Goal: Transaction & Acquisition: Obtain resource

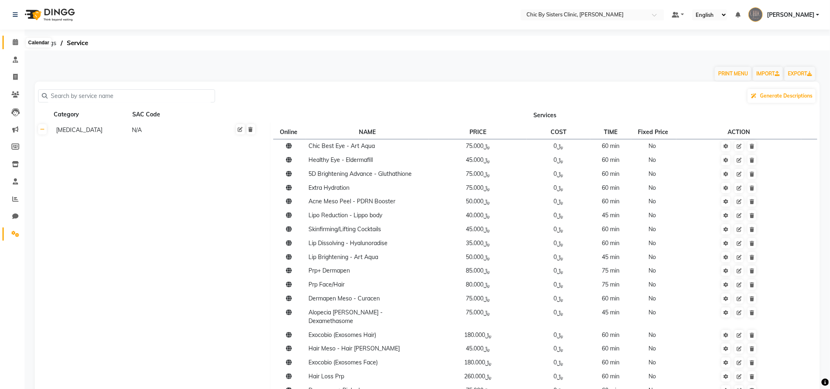
click at [8, 45] on span at bounding box center [15, 42] width 14 height 9
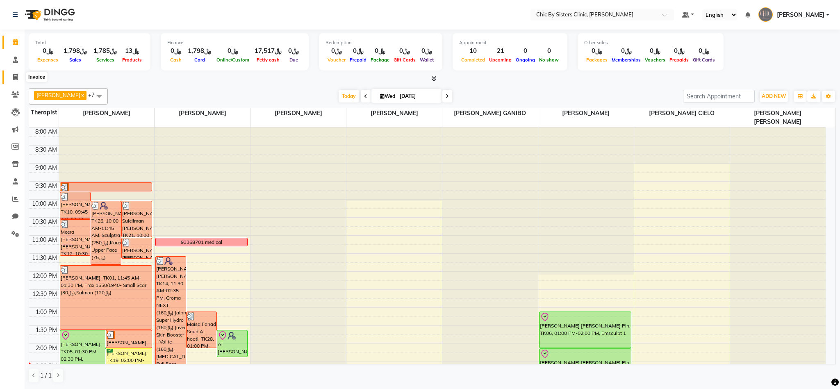
click at [20, 77] on span at bounding box center [15, 77] width 14 height 9
select select "service"
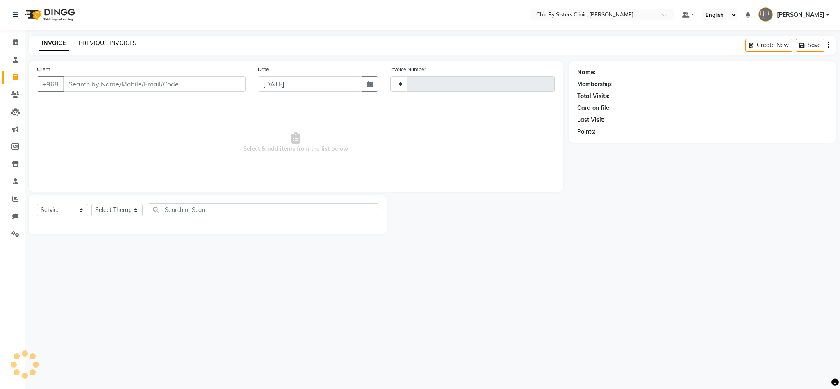
click at [104, 46] on link "PREVIOUS INVOICES" at bounding box center [108, 42] width 58 height 7
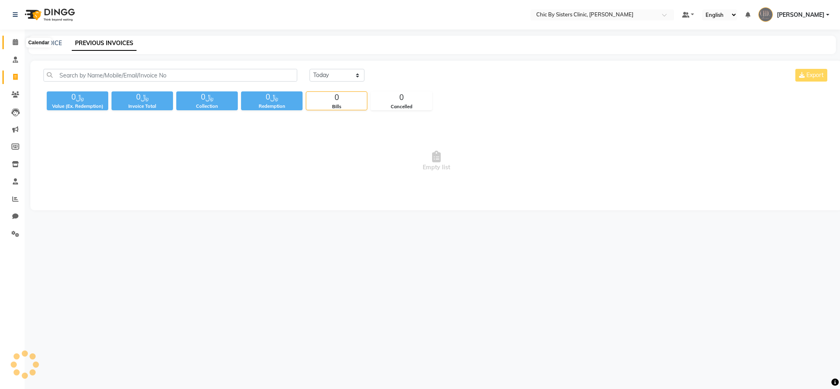
click at [20, 42] on span at bounding box center [15, 42] width 14 height 9
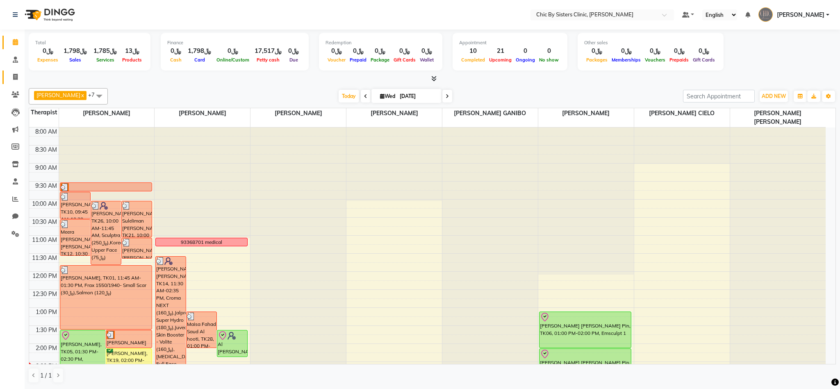
click at [17, 82] on link "Invoice" at bounding box center [12, 77] width 20 height 14
select select "service"
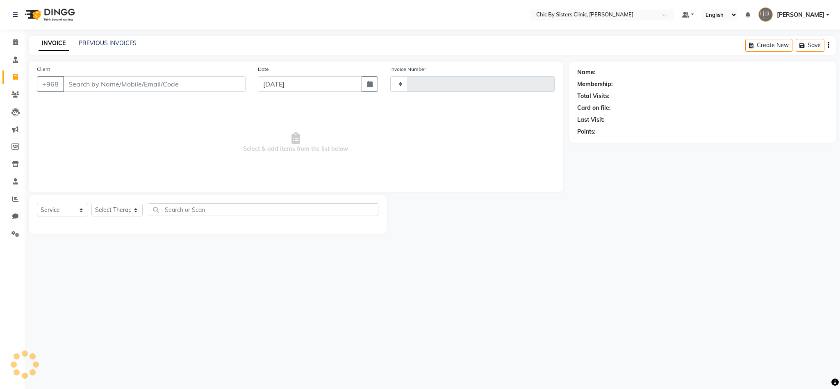
type input "2053"
select select "6348"
click at [105, 39] on div "PREVIOUS INVOICES" at bounding box center [108, 43] width 58 height 9
click at [83, 43] on link "PREVIOUS INVOICES" at bounding box center [108, 42] width 58 height 7
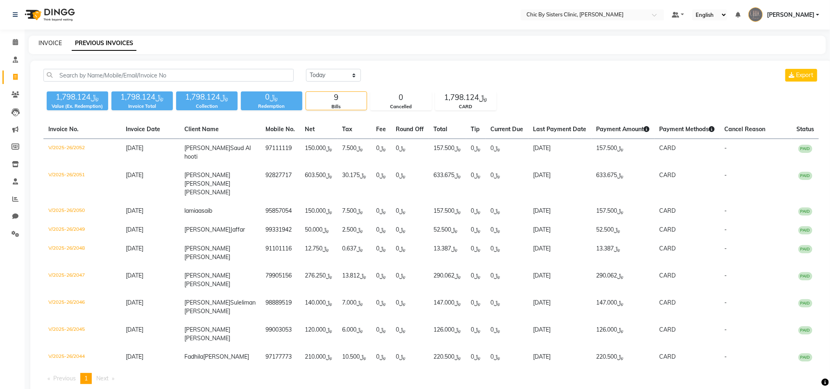
click at [60, 45] on link "INVOICE" at bounding box center [50, 42] width 23 height 7
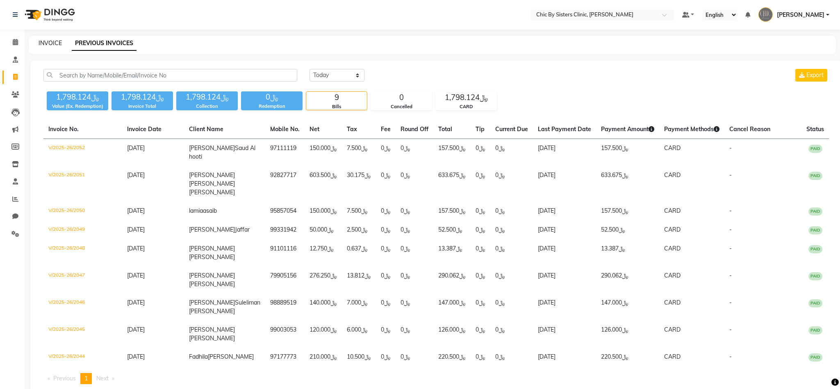
select select "6348"
select select "service"
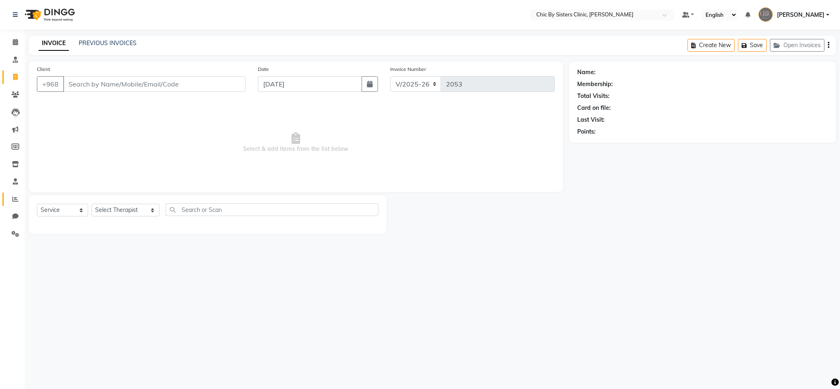
click at [14, 193] on link "Reports" at bounding box center [12, 200] width 20 height 14
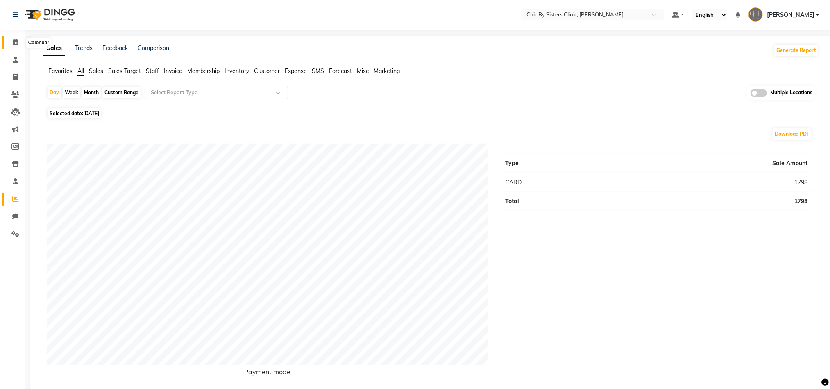
click at [15, 39] on icon at bounding box center [15, 42] width 5 height 6
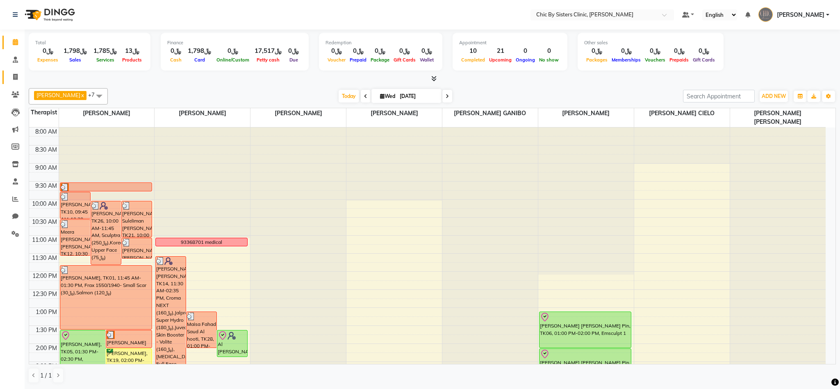
click at [17, 77] on icon at bounding box center [15, 77] width 5 height 6
select select "service"
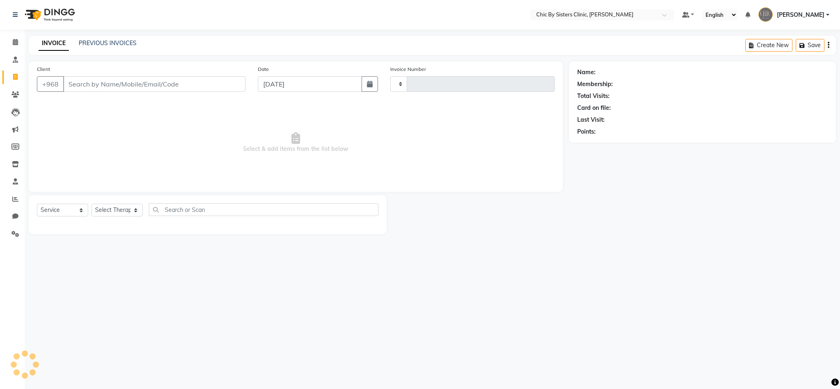
type input "2053"
select select "6348"
click at [105, 38] on div "INVOICE PREVIOUS INVOICES Create New Save Open Invoices" at bounding box center [432, 45] width 807 height 19
click at [101, 41] on link "PREVIOUS INVOICES" at bounding box center [108, 42] width 58 height 7
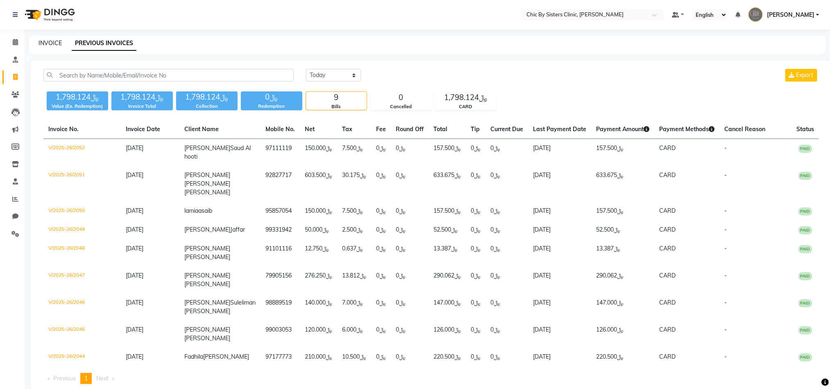
click at [44, 45] on link "INVOICE" at bounding box center [50, 42] width 23 height 7
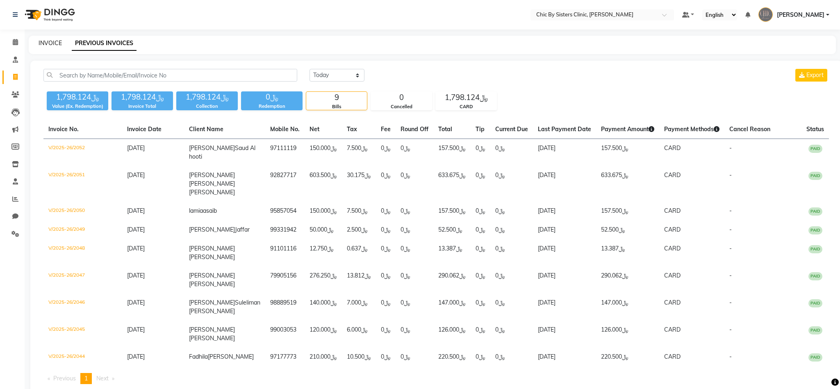
select select "service"
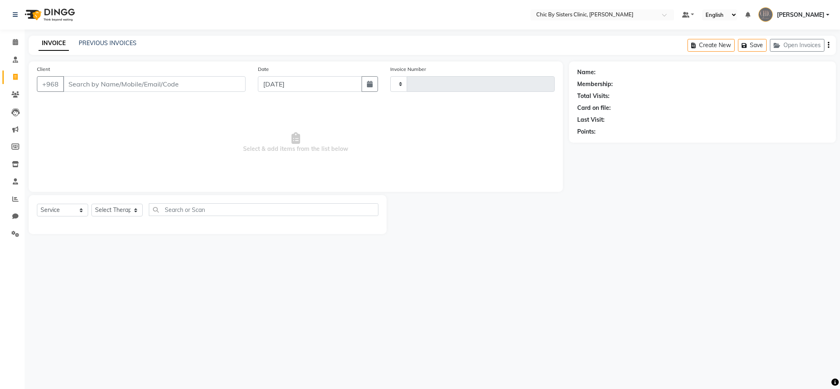
type input "2053"
select select "6348"
click at [0, 43] on li "Calendar" at bounding box center [12, 43] width 25 height 18
click at [3, 43] on link "Calendar" at bounding box center [12, 43] width 20 height 14
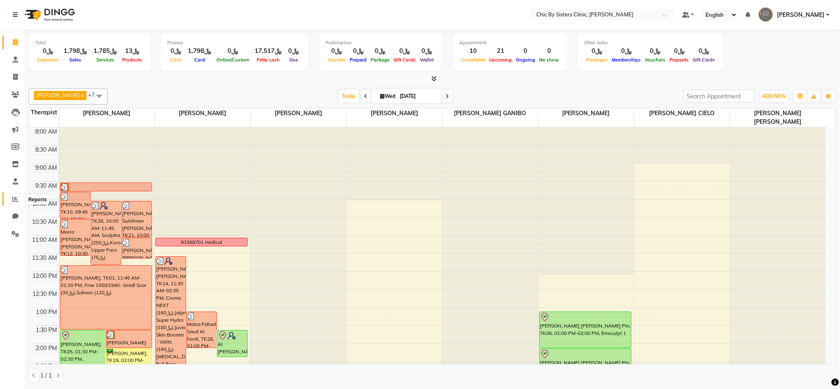
click at [13, 202] on icon at bounding box center [15, 199] width 6 height 6
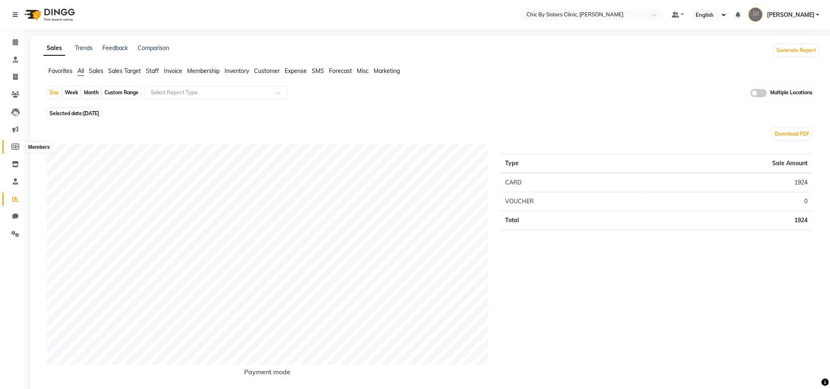
click at [14, 144] on icon at bounding box center [15, 146] width 8 height 6
select select
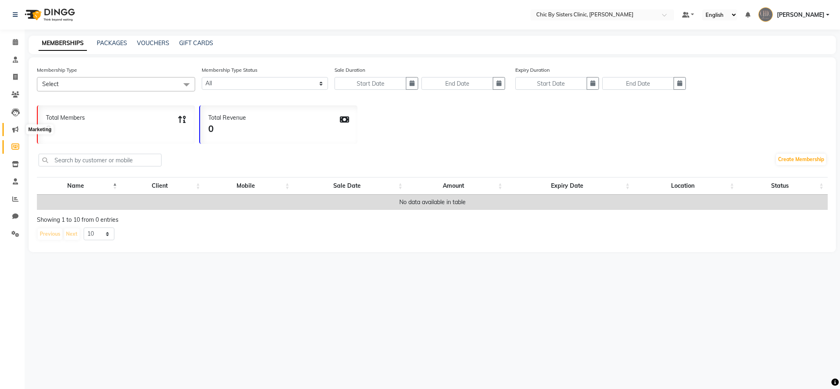
click at [16, 132] on icon at bounding box center [15, 129] width 6 height 6
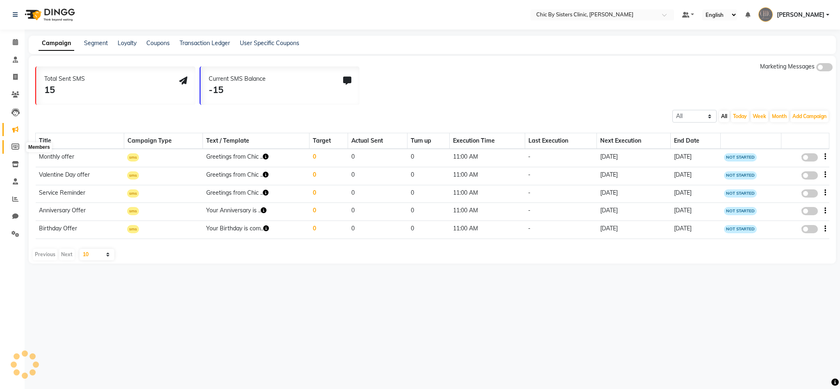
click at [16, 146] on icon at bounding box center [15, 146] width 8 height 6
select select
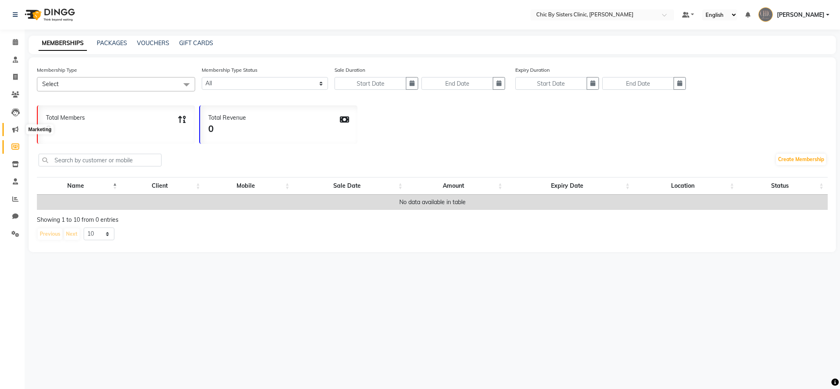
click at [14, 131] on icon at bounding box center [15, 129] width 6 height 6
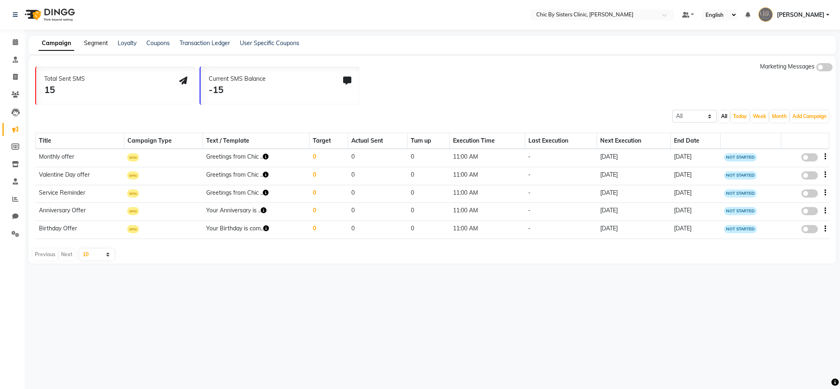
click at [89, 41] on link "Segment" at bounding box center [96, 42] width 24 height 7
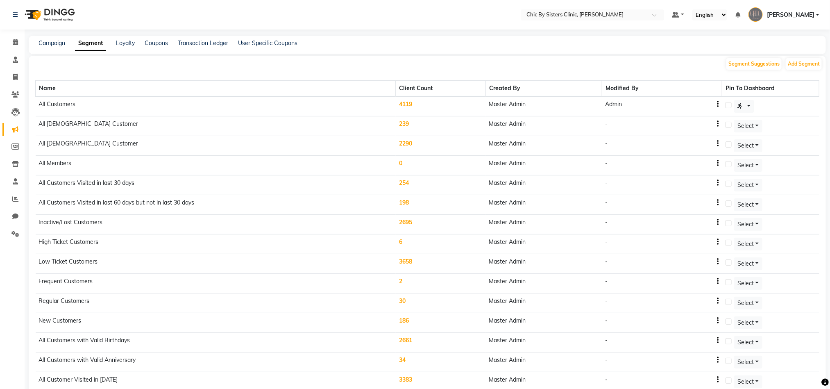
click at [396, 105] on td "4119" at bounding box center [441, 106] width 90 height 20
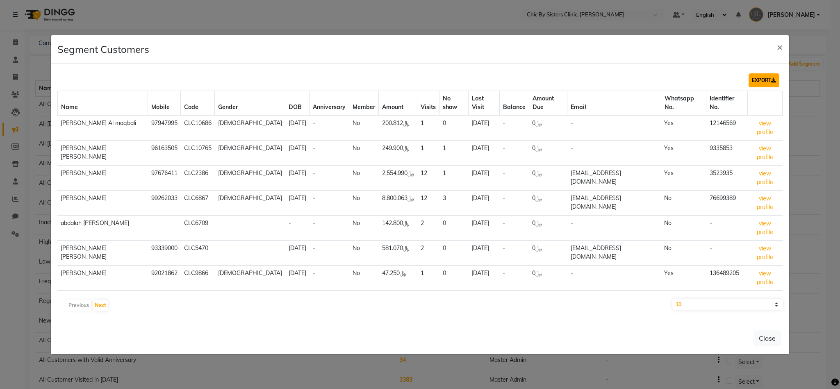
click at [760, 80] on button "EXPORT" at bounding box center [763, 80] width 31 height 14
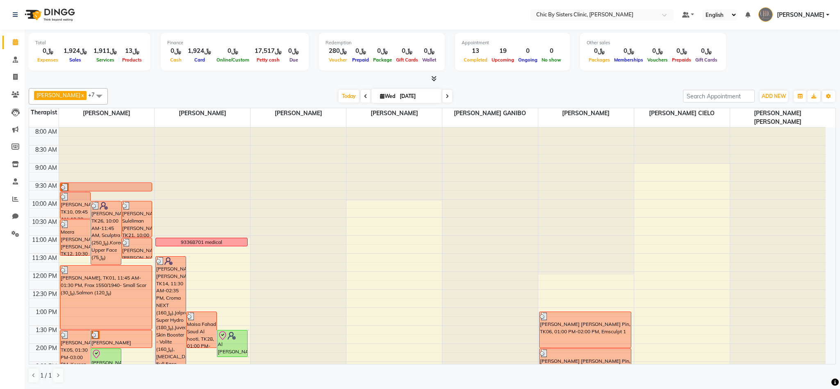
click at [569, 78] on div at bounding box center [432, 79] width 807 height 9
click at [14, 149] on icon at bounding box center [15, 146] width 8 height 6
select select
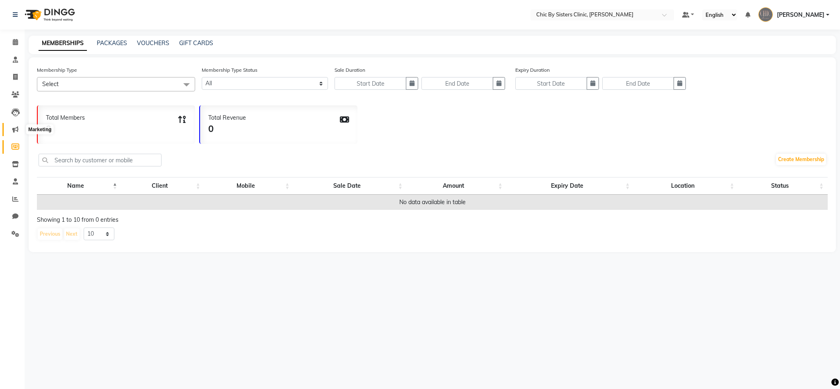
click at [16, 133] on span at bounding box center [15, 129] width 14 height 9
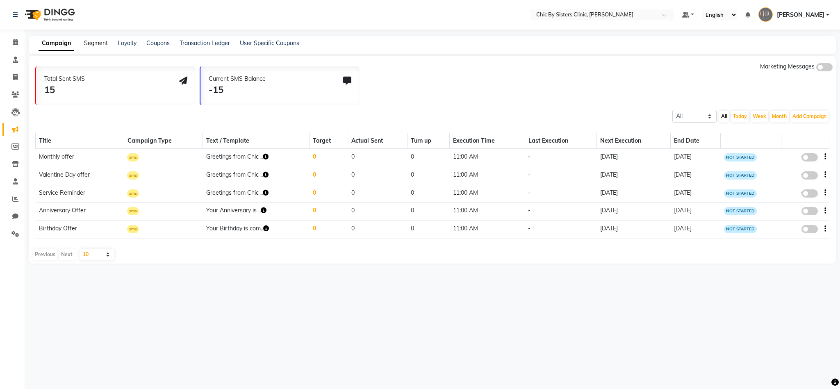
click at [90, 44] on link "Segment" at bounding box center [96, 42] width 24 height 7
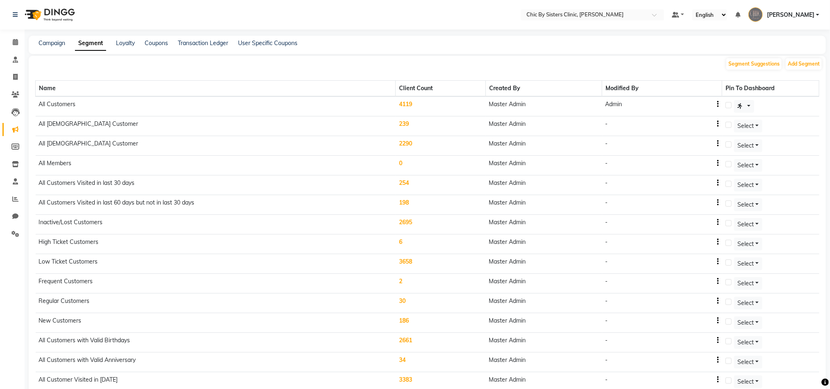
click at [396, 105] on td "4119" at bounding box center [441, 106] width 90 height 20
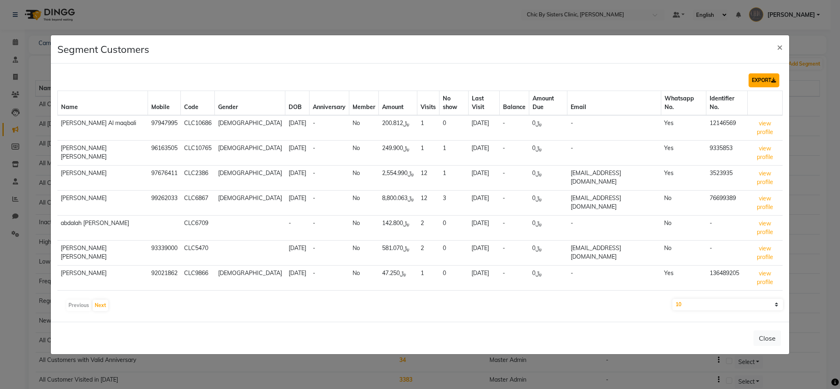
click at [768, 85] on button "EXPORT" at bounding box center [763, 80] width 31 height 14
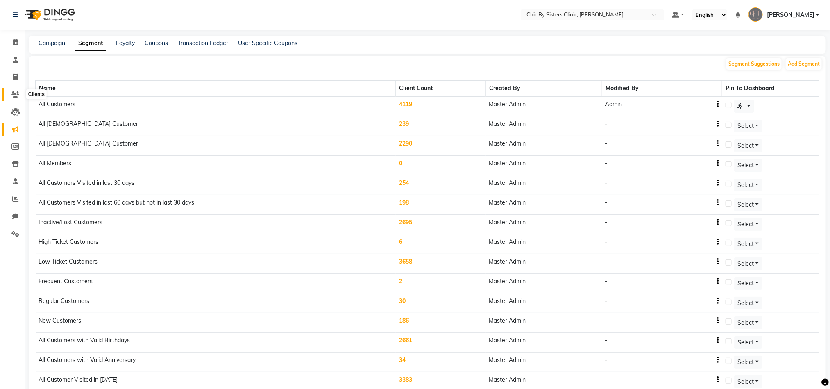
click at [17, 93] on icon at bounding box center [15, 94] width 8 height 6
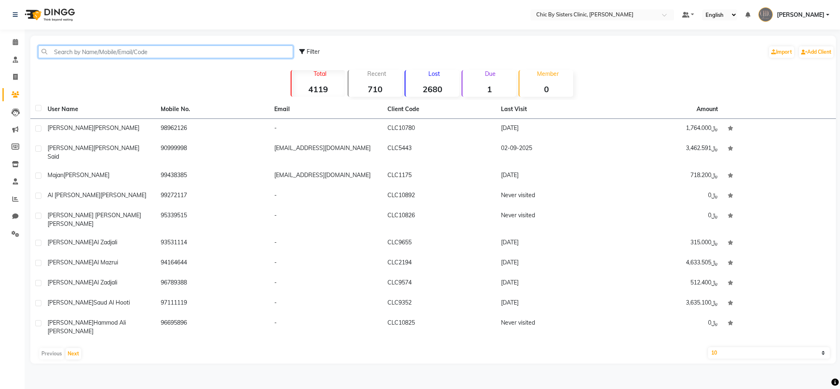
click at [140, 50] on input "text" at bounding box center [165, 51] width 255 height 13
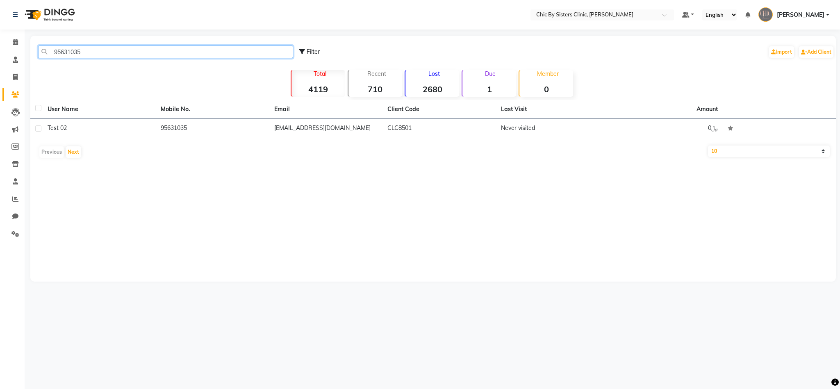
type input "95631035"
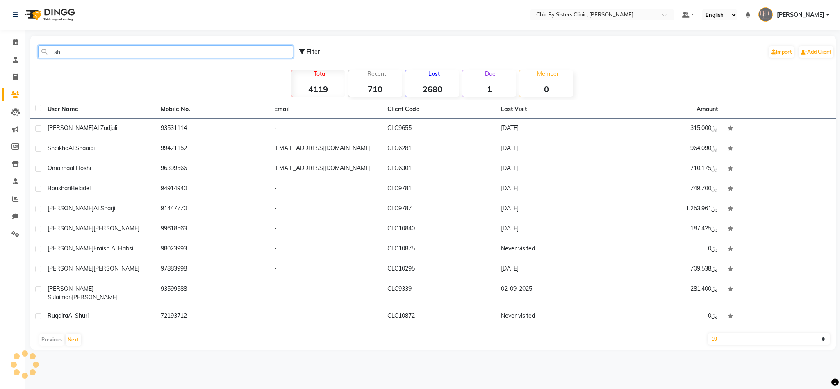
type input "s"
